Goal: Task Accomplishment & Management: Use online tool/utility

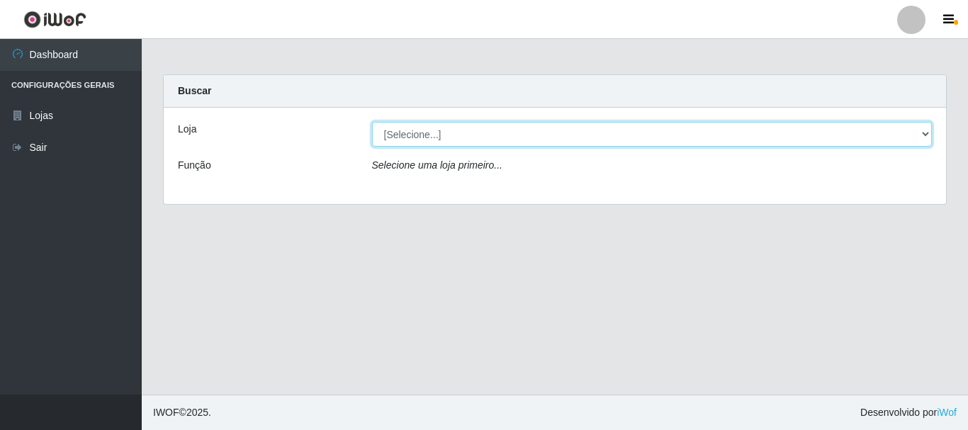
drag, startPoint x: 476, startPoint y: 137, endPoint x: 476, endPoint y: 145, distance: 7.8
click at [476, 137] on select "[Selecione...] [GEOGRAPHIC_DATA] [GEOGRAPHIC_DATA]" at bounding box center [652, 134] width 561 height 25
select select "64"
click at [372, 122] on select "[Selecione...] [GEOGRAPHIC_DATA] [GEOGRAPHIC_DATA]" at bounding box center [652, 134] width 561 height 25
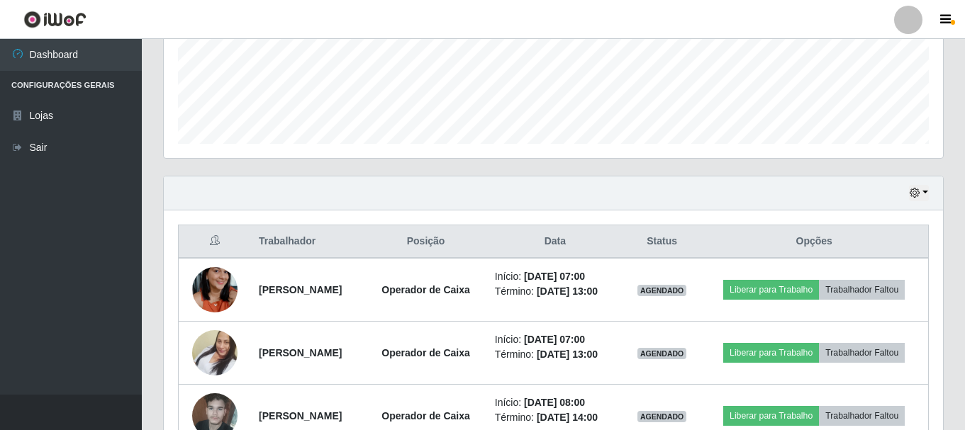
scroll to position [432, 0]
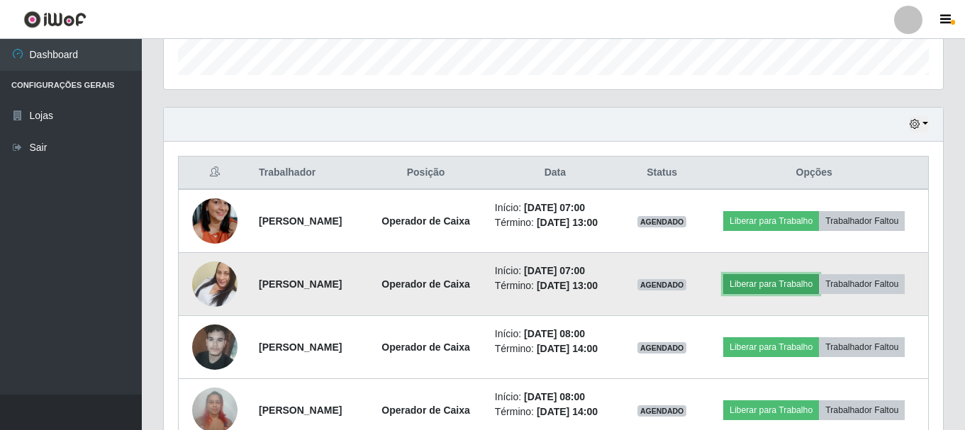
click at [815, 290] on button "Liberar para Trabalho" at bounding box center [771, 284] width 96 height 20
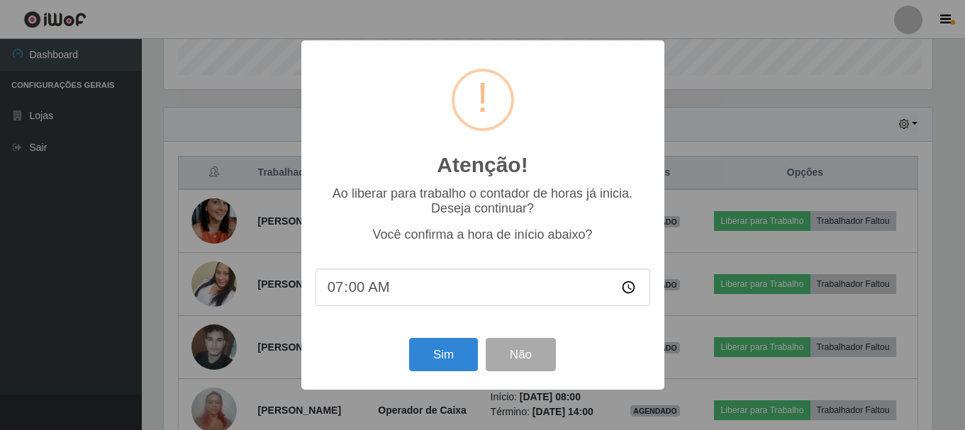
scroll to position [294, 772]
click at [442, 362] on button "Sim" at bounding box center [444, 354] width 69 height 33
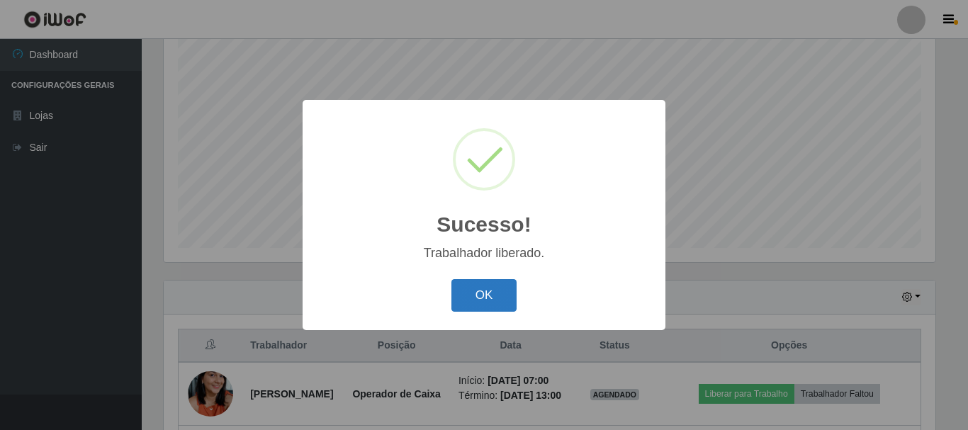
click at [468, 308] on button "OK" at bounding box center [485, 295] width 66 height 33
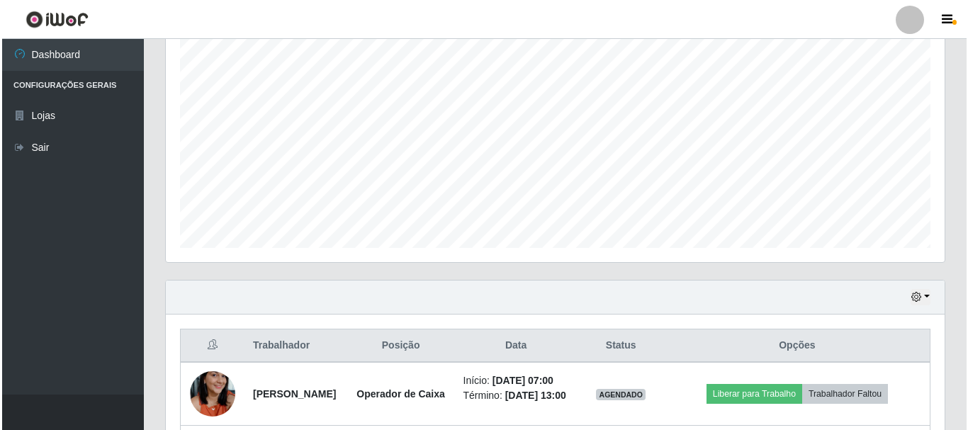
scroll to position [330, 0]
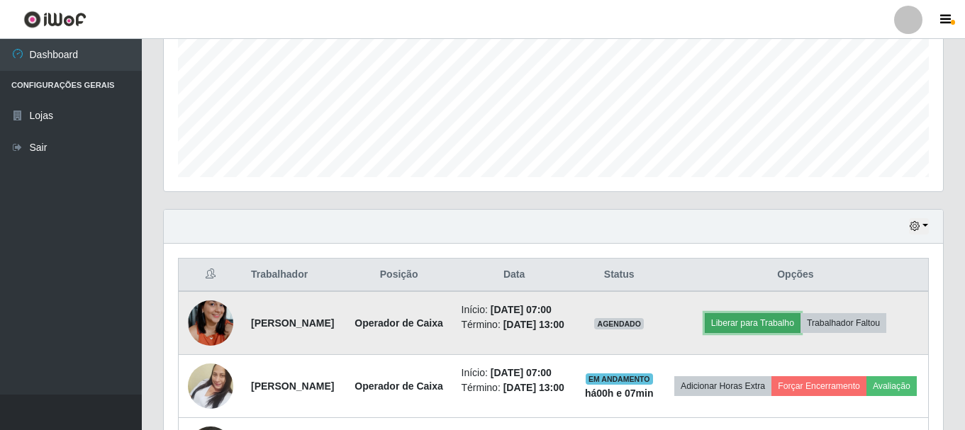
click at [761, 333] on button "Liberar para Trabalho" at bounding box center [753, 323] width 96 height 20
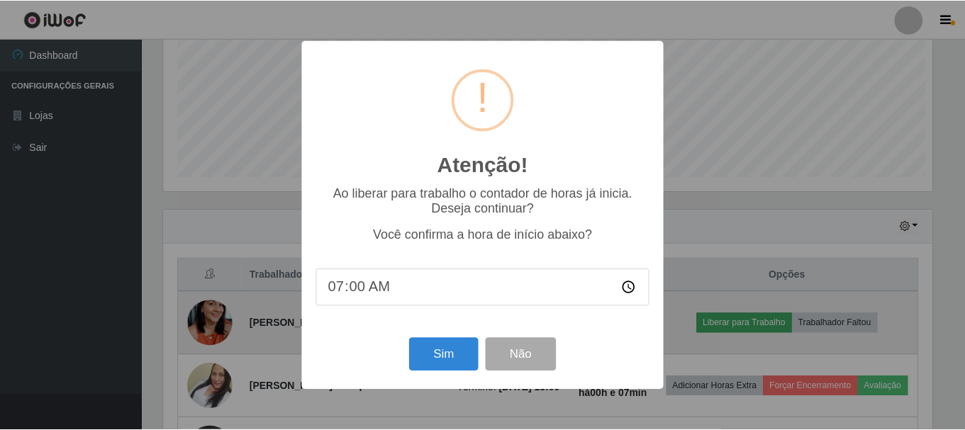
scroll to position [294, 772]
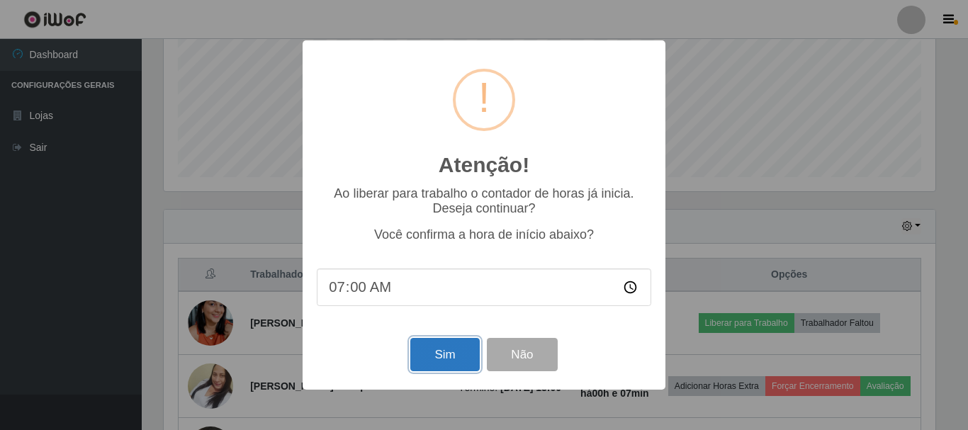
click at [440, 364] on button "Sim" at bounding box center [444, 354] width 69 height 33
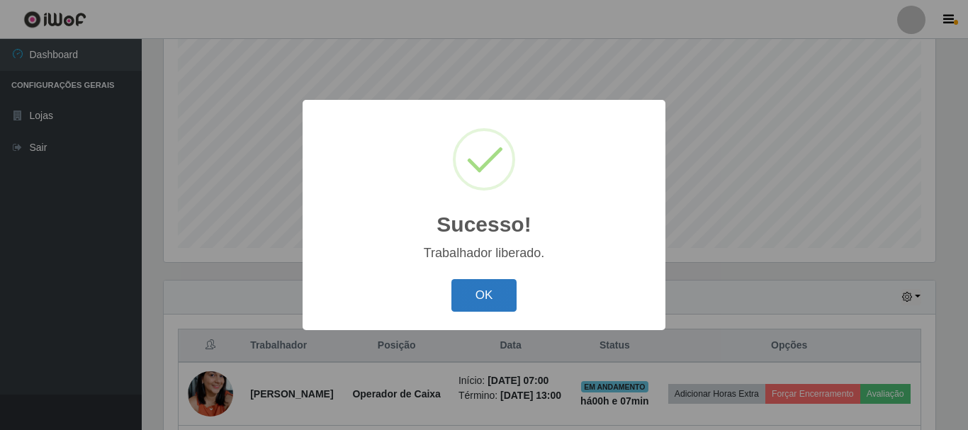
click at [485, 295] on button "OK" at bounding box center [485, 295] width 66 height 33
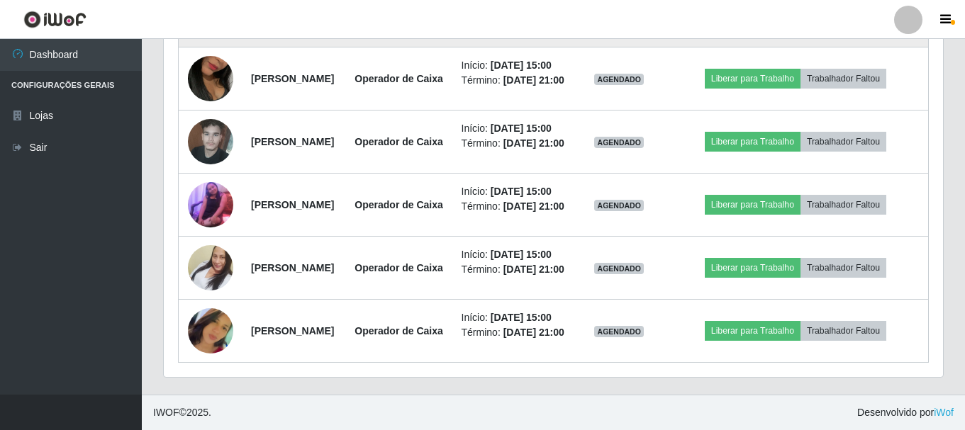
scroll to position [879, 0]
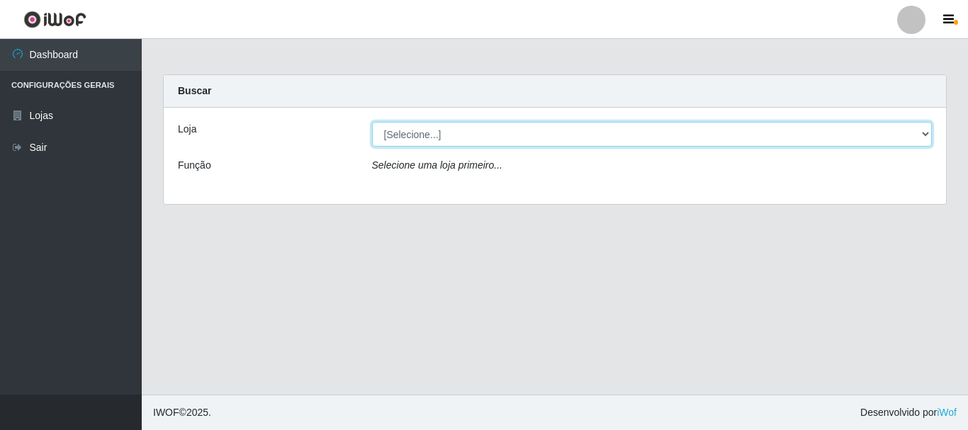
click at [406, 130] on select "[Selecione...] [GEOGRAPHIC_DATA] [GEOGRAPHIC_DATA]" at bounding box center [652, 134] width 561 height 25
select select "64"
click at [372, 122] on select "[Selecione...] [GEOGRAPHIC_DATA] [GEOGRAPHIC_DATA]" at bounding box center [652, 134] width 561 height 25
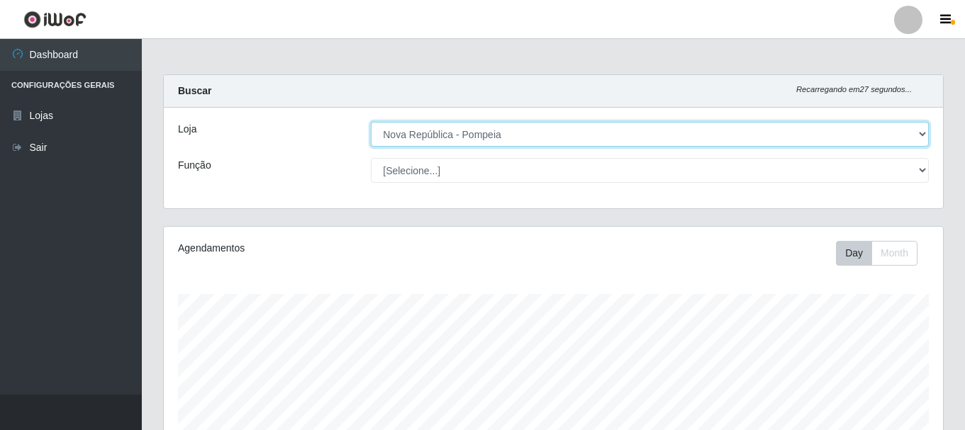
scroll to position [294, 779]
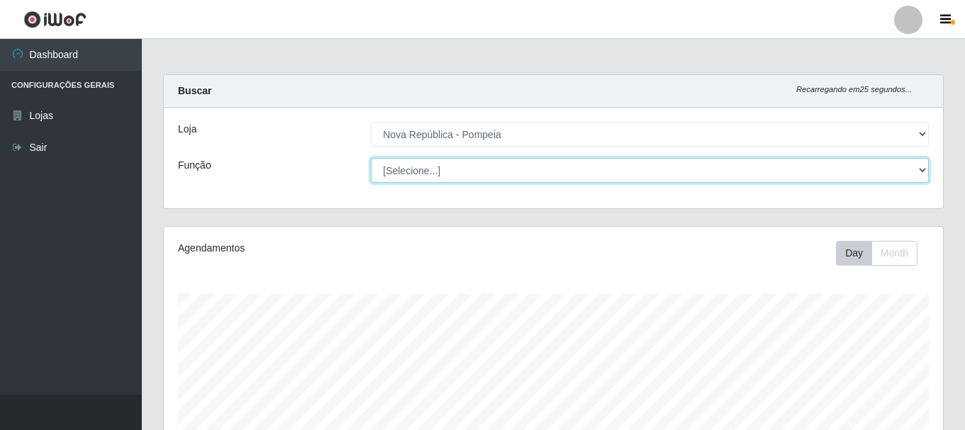
click at [491, 161] on select "[Selecione...] Balconista Operador de Caixa Recepcionista Repositor" at bounding box center [650, 170] width 558 height 25
select select "22"
click at [371, 158] on select "[Selecione...] Balconista Operador de Caixa Recepcionista Repositor" at bounding box center [650, 170] width 558 height 25
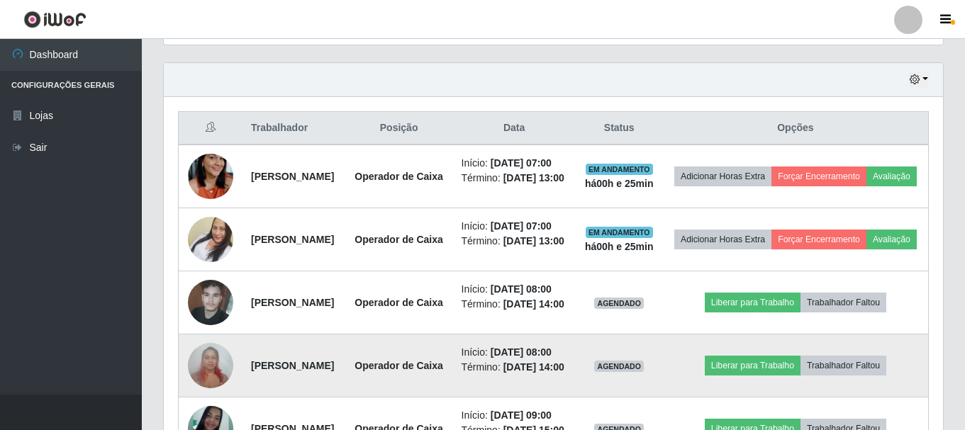
scroll to position [471, 0]
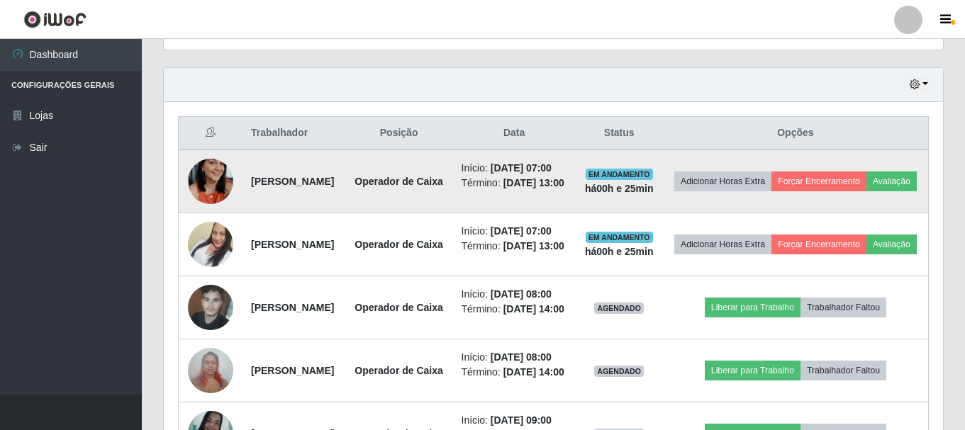
drag, startPoint x: 248, startPoint y: 187, endPoint x: 320, endPoint y: 206, distance: 74.8
click at [320, 206] on td "[PERSON_NAME]" at bounding box center [293, 182] width 103 height 64
copy strong "[PERSON_NAME]"
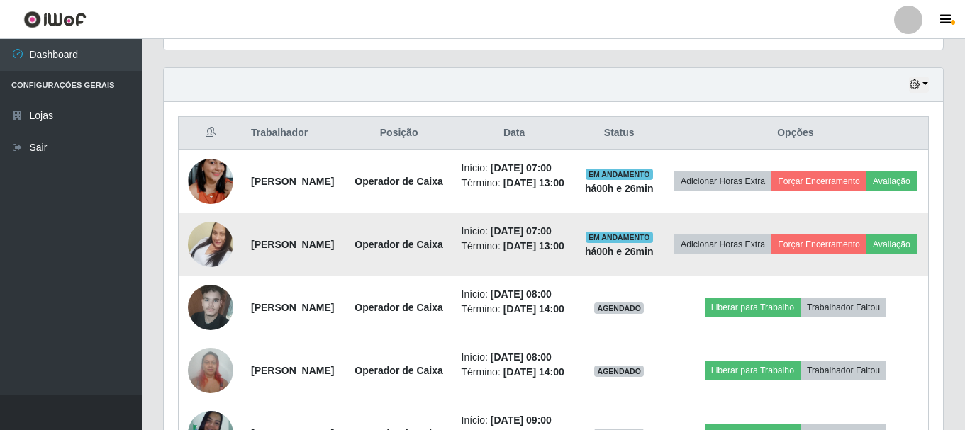
drag, startPoint x: 250, startPoint y: 286, endPoint x: 364, endPoint y: 299, distance: 114.1
click at [345, 276] on td "[PERSON_NAME]" at bounding box center [293, 244] width 103 height 63
copy strong "[PERSON_NAME]"
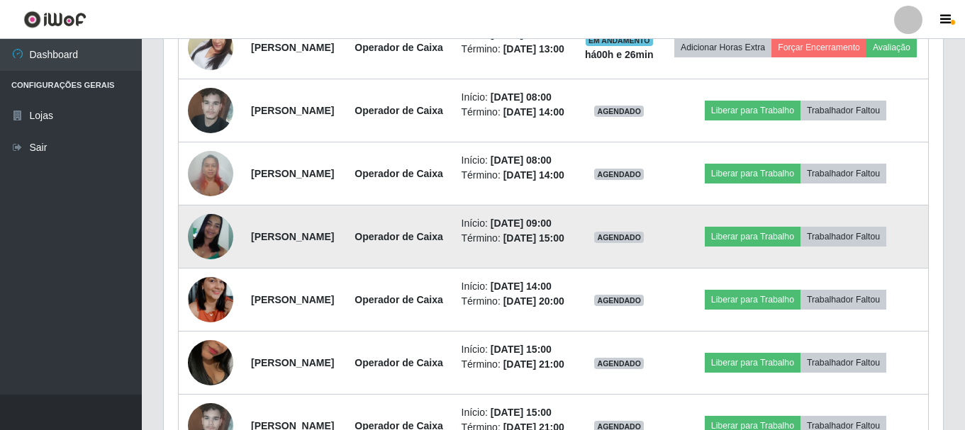
scroll to position [684, 0]
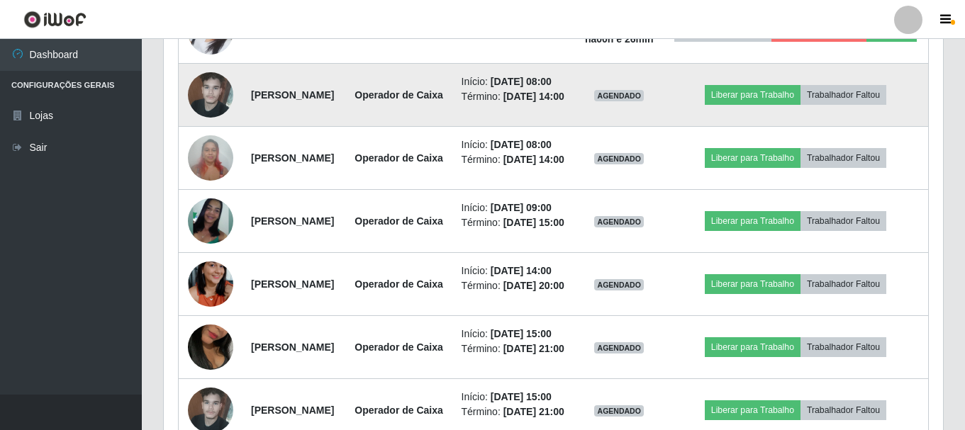
drag, startPoint x: 249, startPoint y: 160, endPoint x: 396, endPoint y: 169, distance: 147.0
click at [345, 127] on td "[PERSON_NAME]" at bounding box center [293, 95] width 103 height 63
copy strong "[PERSON_NAME]"
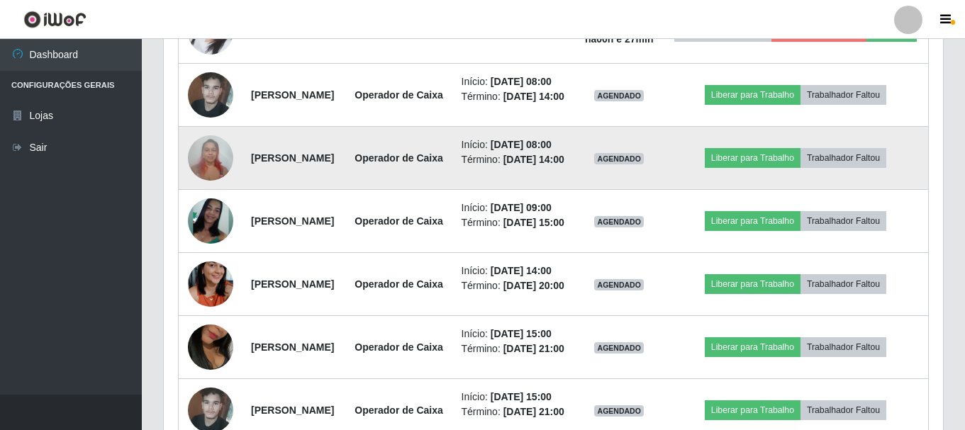
drag, startPoint x: 245, startPoint y: 237, endPoint x: 384, endPoint y: 264, distance: 140.8
click at [345, 190] on td "[PERSON_NAME]" at bounding box center [293, 158] width 103 height 63
copy strong "[PERSON_NAME]"
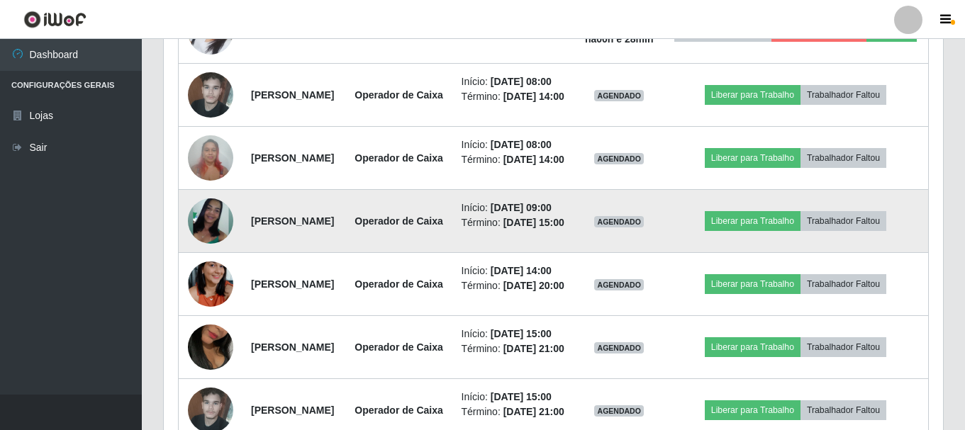
drag, startPoint x: 248, startPoint y: 344, endPoint x: 379, endPoint y: 352, distance: 130.7
click at [345, 253] on td "[PERSON_NAME]" at bounding box center [293, 221] width 103 height 63
copy strong "[PERSON_NAME]"
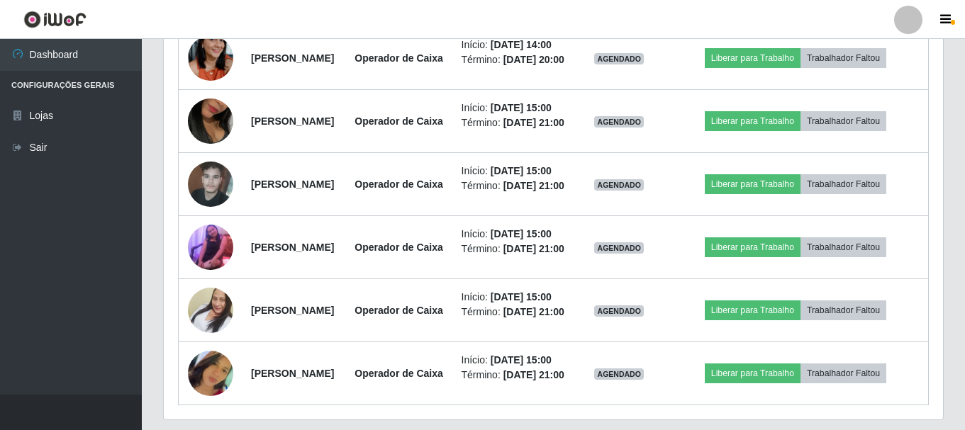
scroll to position [968, 0]
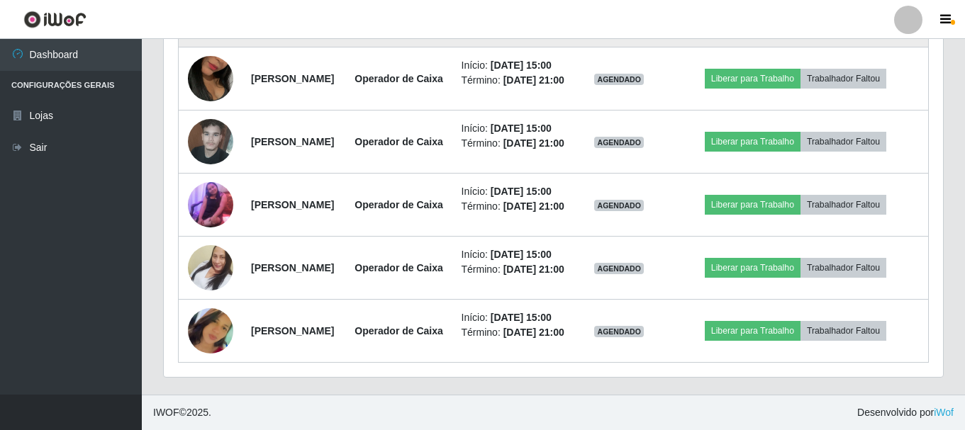
drag, startPoint x: 247, startPoint y: 134, endPoint x: 369, endPoint y: 157, distance: 124.2
click at [345, 47] on td "[PERSON_NAME]" at bounding box center [293, 15] width 103 height 63
copy strong "[PERSON_NAME]"
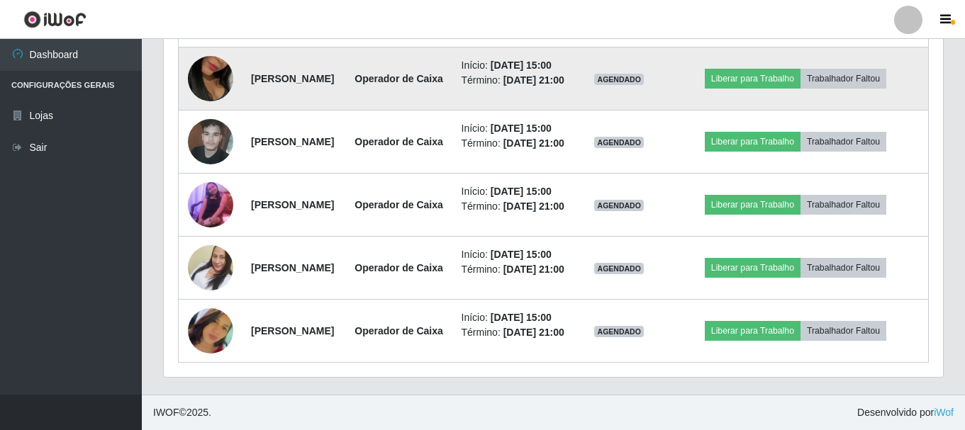
drag, startPoint x: 247, startPoint y: 229, endPoint x: 398, endPoint y: 237, distance: 151.2
click at [345, 111] on td "[PERSON_NAME]" at bounding box center [293, 78] width 103 height 63
copy strong "[PERSON_NAME]"
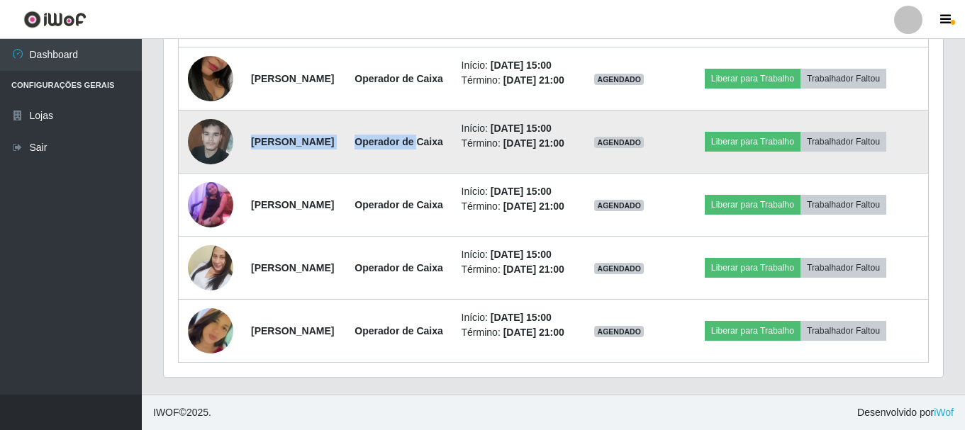
drag, startPoint x: 249, startPoint y: 322, endPoint x: 403, endPoint y: 328, distance: 153.9
click at [403, 174] on tr "Breno Jhonata Dantas Pinto Operador de Caixa Início: 21/08/2025, 15:00 Término:…" at bounding box center [554, 142] width 750 height 63
click at [345, 174] on td "[PERSON_NAME]" at bounding box center [293, 142] width 103 height 63
drag, startPoint x: 250, startPoint y: 321, endPoint x: 387, endPoint y: 321, distance: 137.5
click at [345, 174] on td "[PERSON_NAME]" at bounding box center [293, 142] width 103 height 63
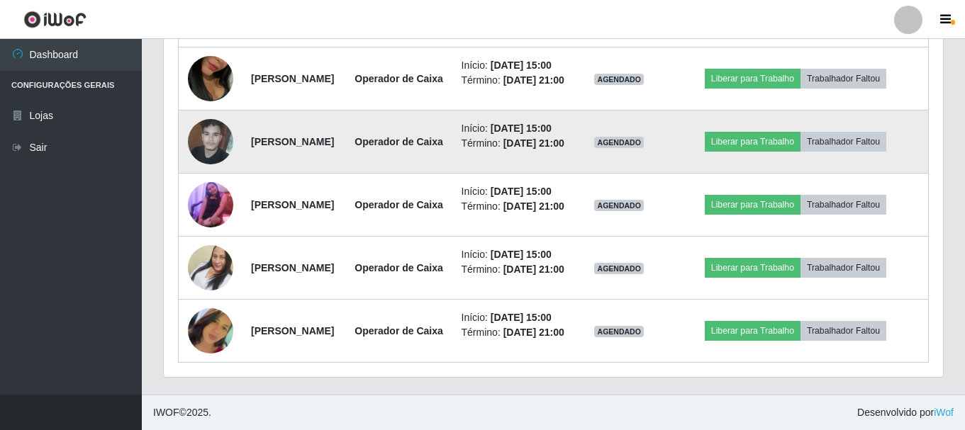
copy strong "[PERSON_NAME]"
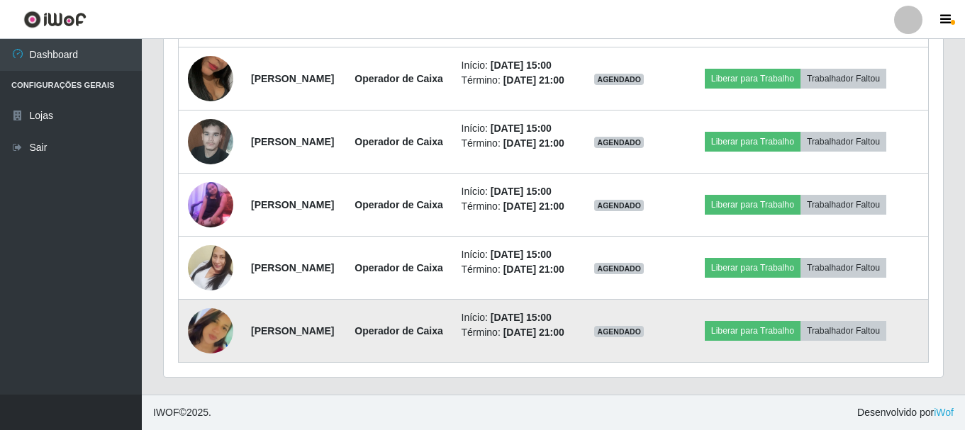
scroll to position [1180, 0]
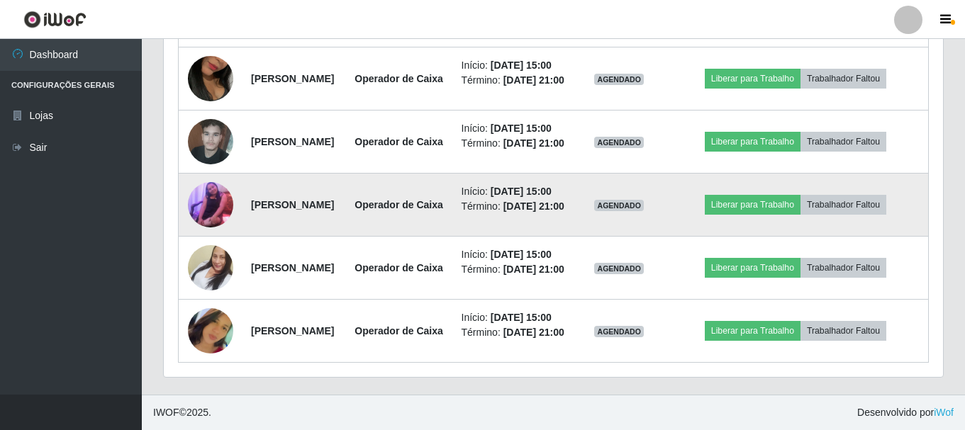
drag, startPoint x: 250, startPoint y: 195, endPoint x: 376, endPoint y: 186, distance: 126.5
click at [345, 186] on td "[PERSON_NAME]" at bounding box center [293, 205] width 103 height 63
copy strong "[PERSON_NAME]"
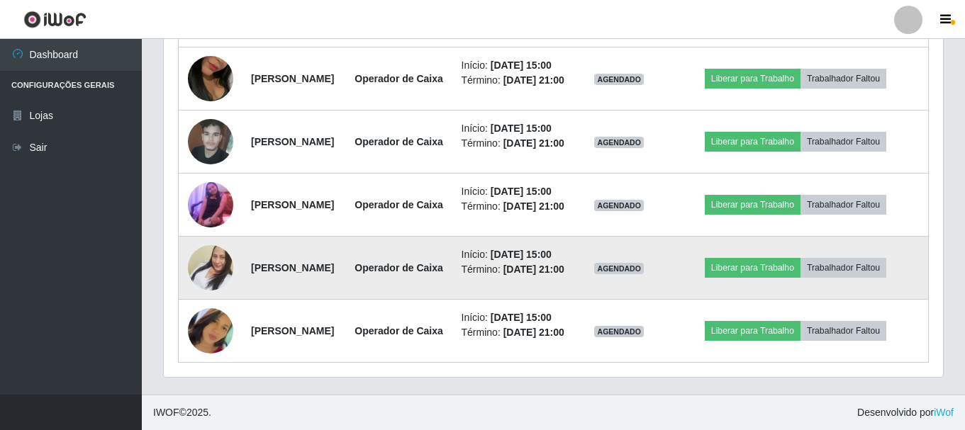
drag, startPoint x: 250, startPoint y: 283, endPoint x: 359, endPoint y: 278, distance: 109.3
click at [334, 274] on strong "[PERSON_NAME]" at bounding box center [292, 267] width 83 height 11
copy strong "[PERSON_NAME]"
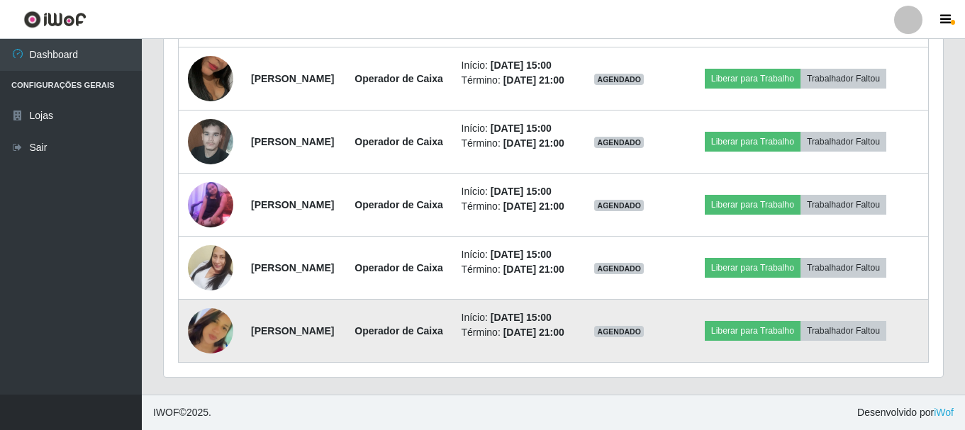
drag, startPoint x: 245, startPoint y: 362, endPoint x: 386, endPoint y: 377, distance: 142.6
click at [345, 363] on td "[PERSON_NAME]" at bounding box center [293, 331] width 103 height 63
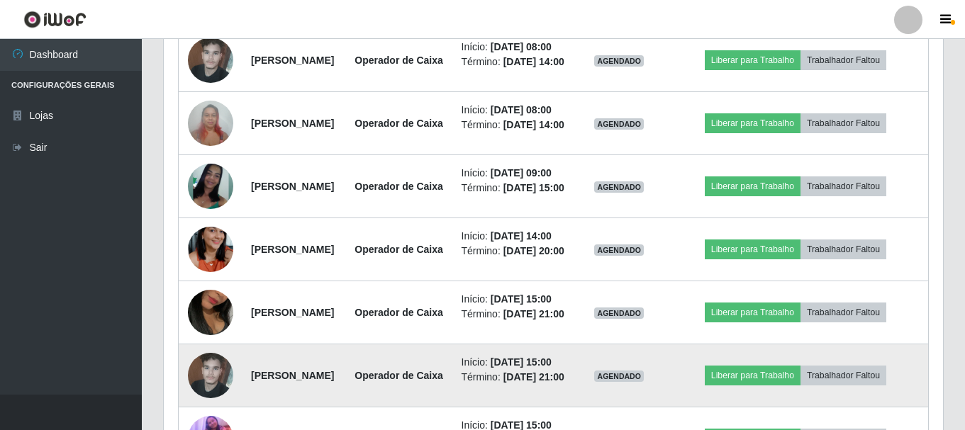
scroll to position [950, 0]
